Goal: Find specific page/section: Find specific page/section

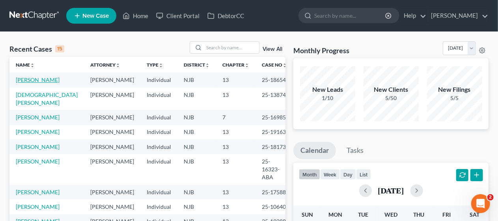
click at [32, 80] on link "[PERSON_NAME]" at bounding box center [38, 80] width 44 height 7
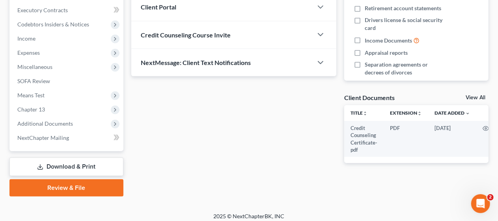
scroll to position [225, 0]
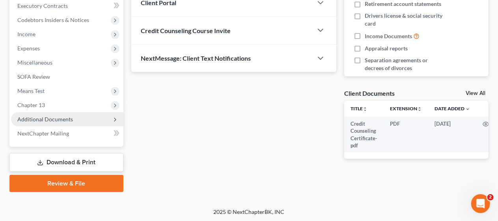
click at [76, 122] on span "Additional Documents" at bounding box center [67, 119] width 112 height 14
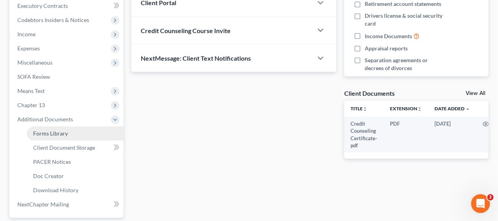
click at [80, 133] on link "Forms Library" at bounding box center [75, 134] width 97 height 14
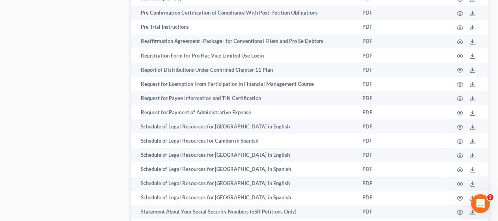
scroll to position [2696, 0]
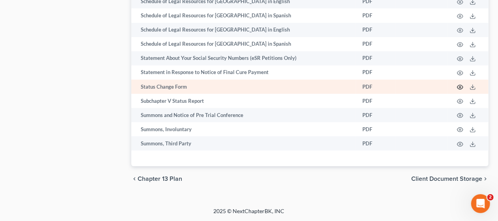
click at [460, 87] on circle "button" at bounding box center [461, 87] width 2 height 2
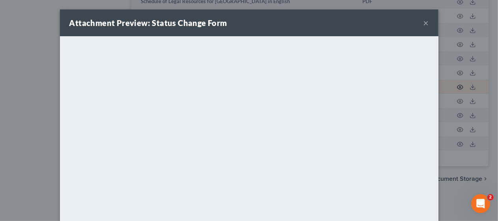
scroll to position [2682, 0]
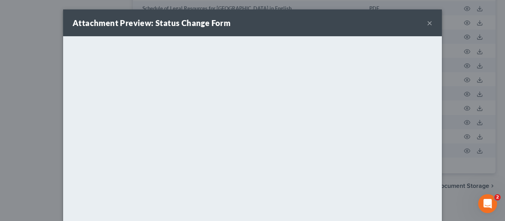
click at [427, 22] on button "×" at bounding box center [430, 22] width 6 height 9
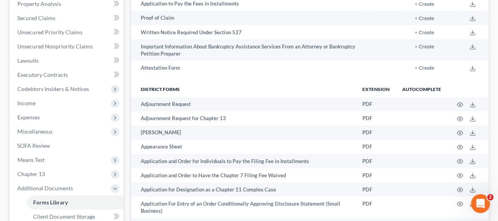
scroll to position [0, 0]
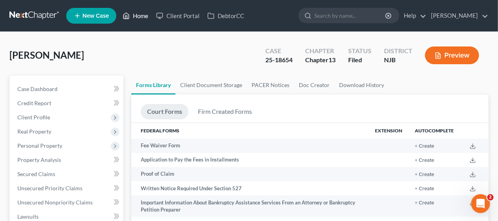
click at [142, 15] on link "Home" at bounding box center [136, 16] width 34 height 14
